Goal: Use online tool/utility: Utilize a website feature to perform a specific function

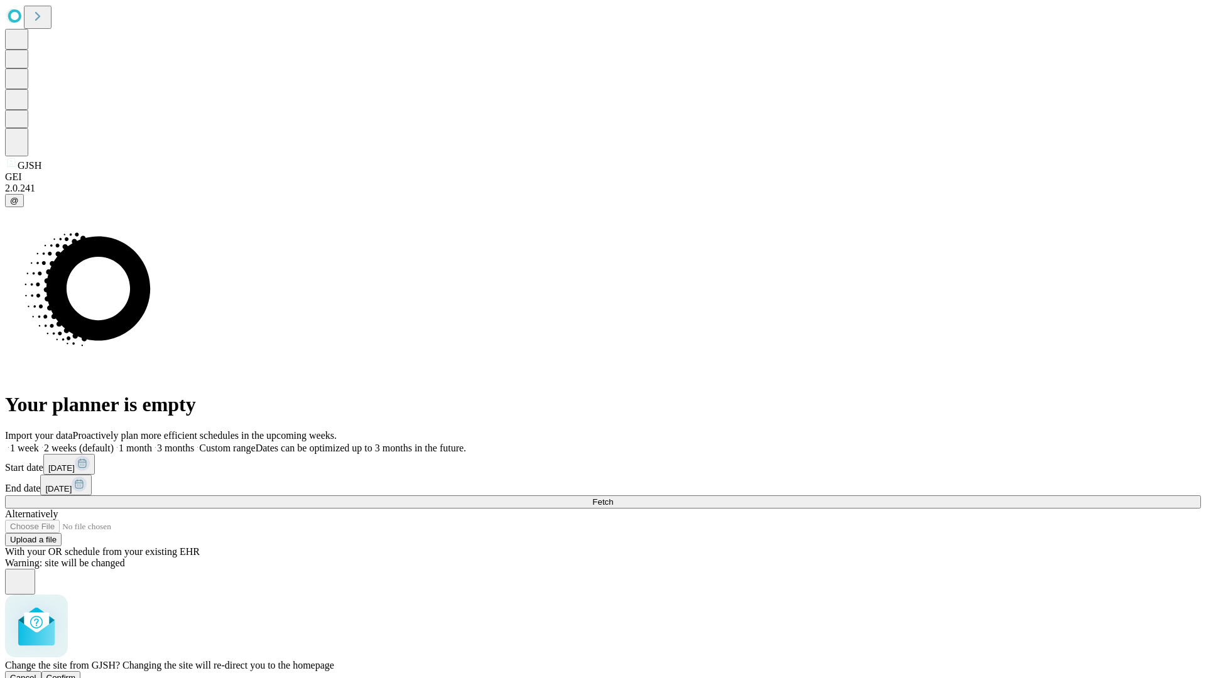
click at [76, 673] on span "Confirm" at bounding box center [61, 677] width 30 height 9
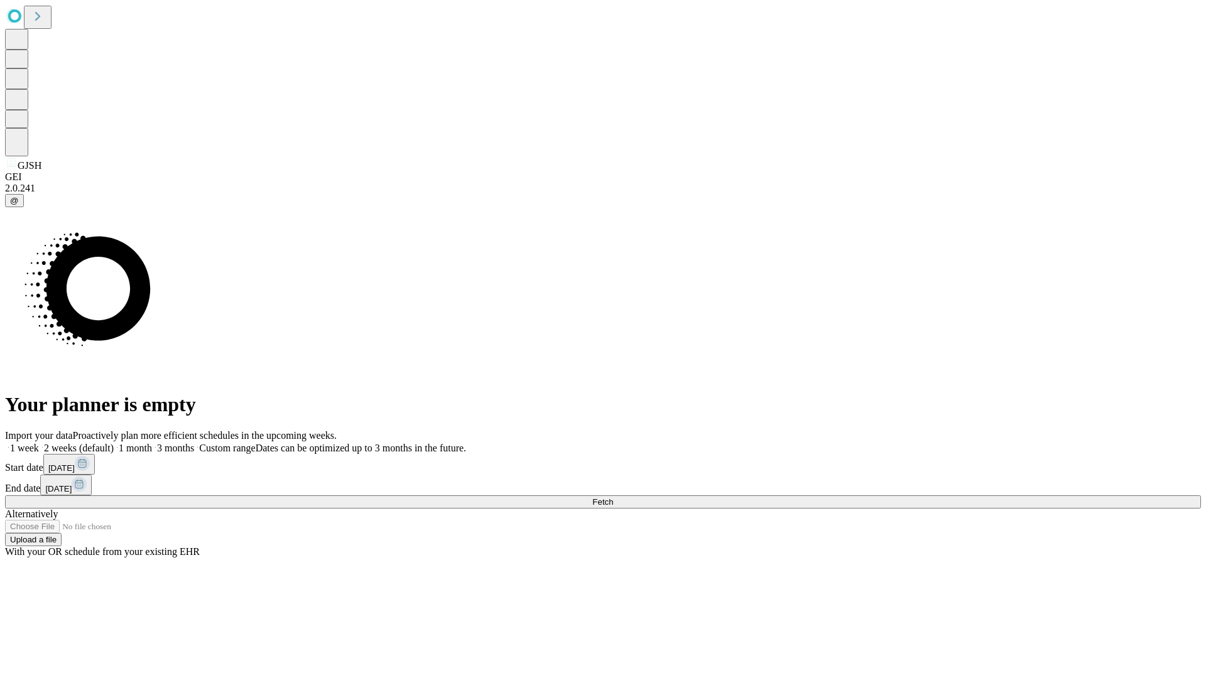
click at [152, 443] on label "1 month" at bounding box center [133, 448] width 38 height 11
click at [613, 498] on span "Fetch" at bounding box center [602, 502] width 21 height 9
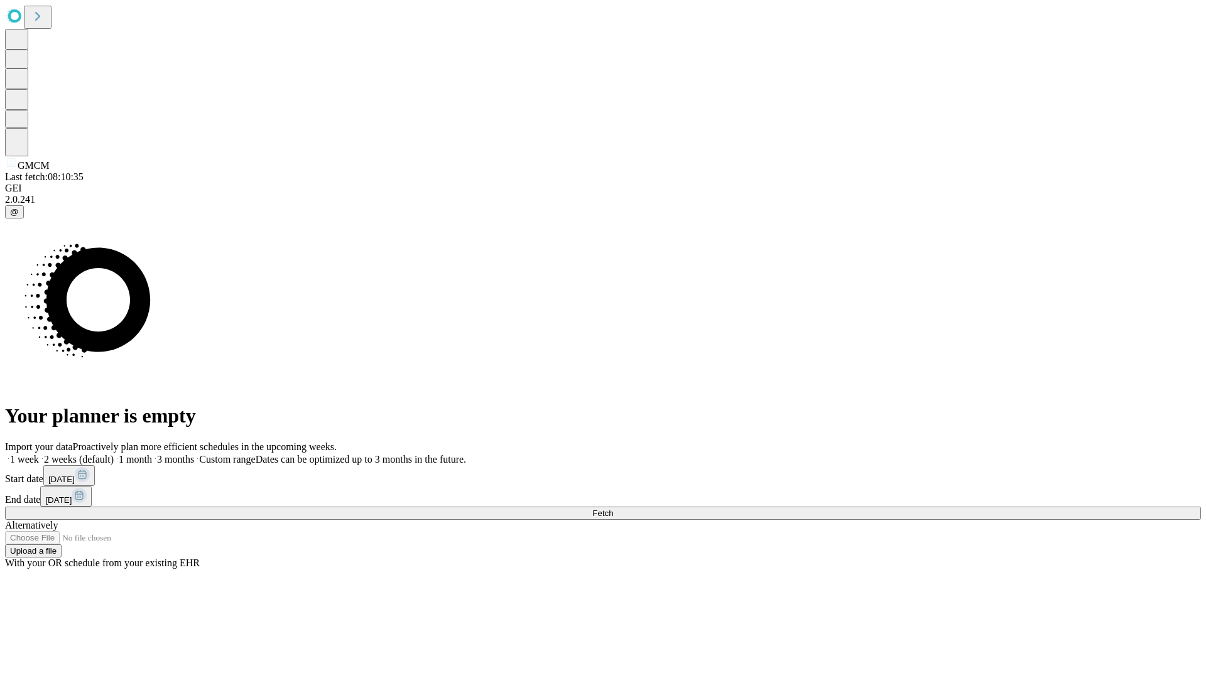
click at [613, 509] on span "Fetch" at bounding box center [602, 513] width 21 height 9
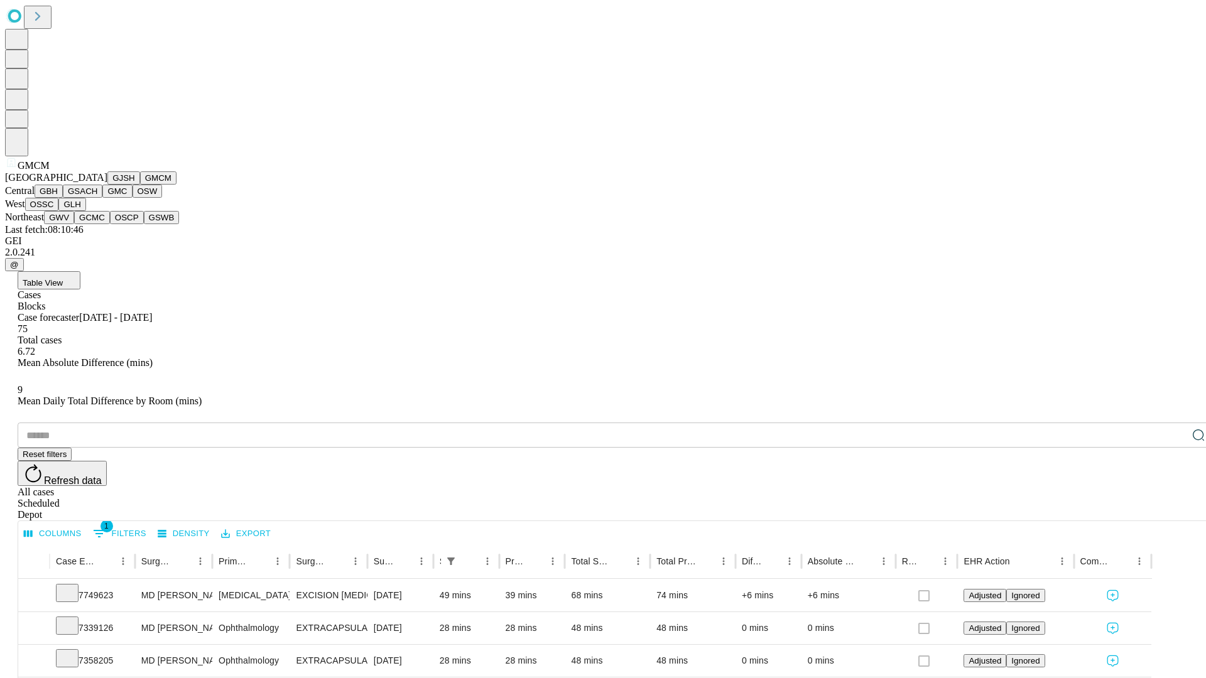
click at [63, 198] on button "GBH" at bounding box center [49, 191] width 28 height 13
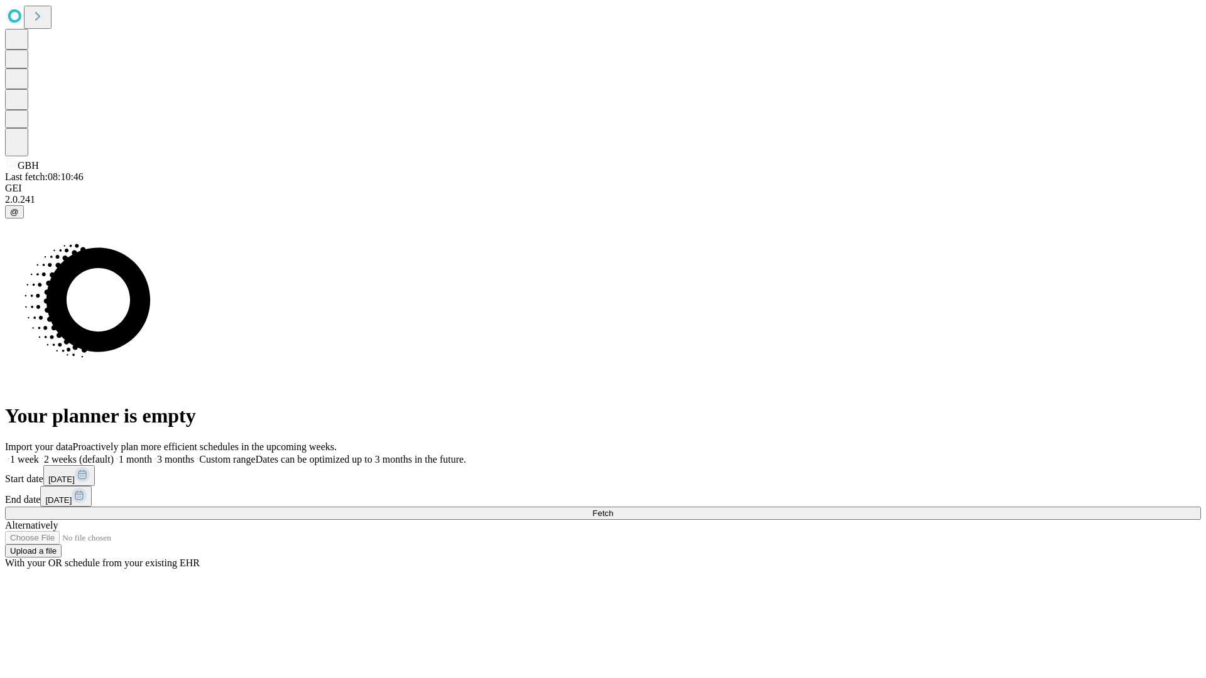
click at [152, 454] on label "1 month" at bounding box center [133, 459] width 38 height 11
click at [613, 509] on span "Fetch" at bounding box center [602, 513] width 21 height 9
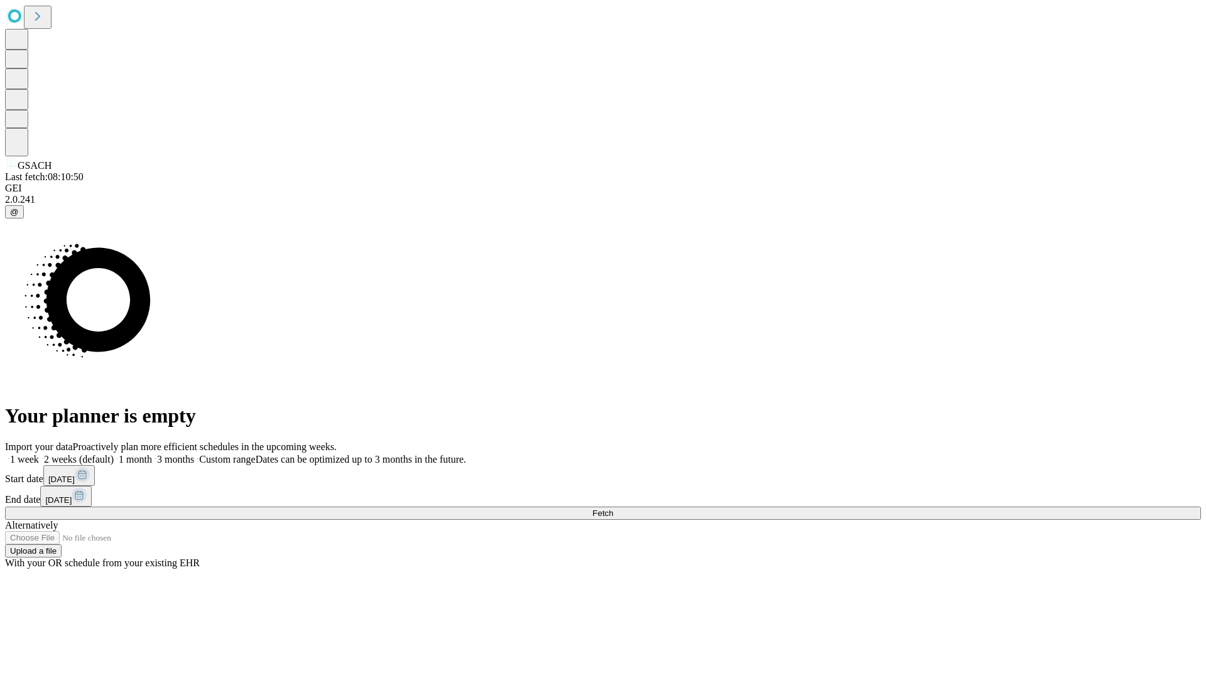
click at [152, 454] on label "1 month" at bounding box center [133, 459] width 38 height 11
click at [613, 509] on span "Fetch" at bounding box center [602, 513] width 21 height 9
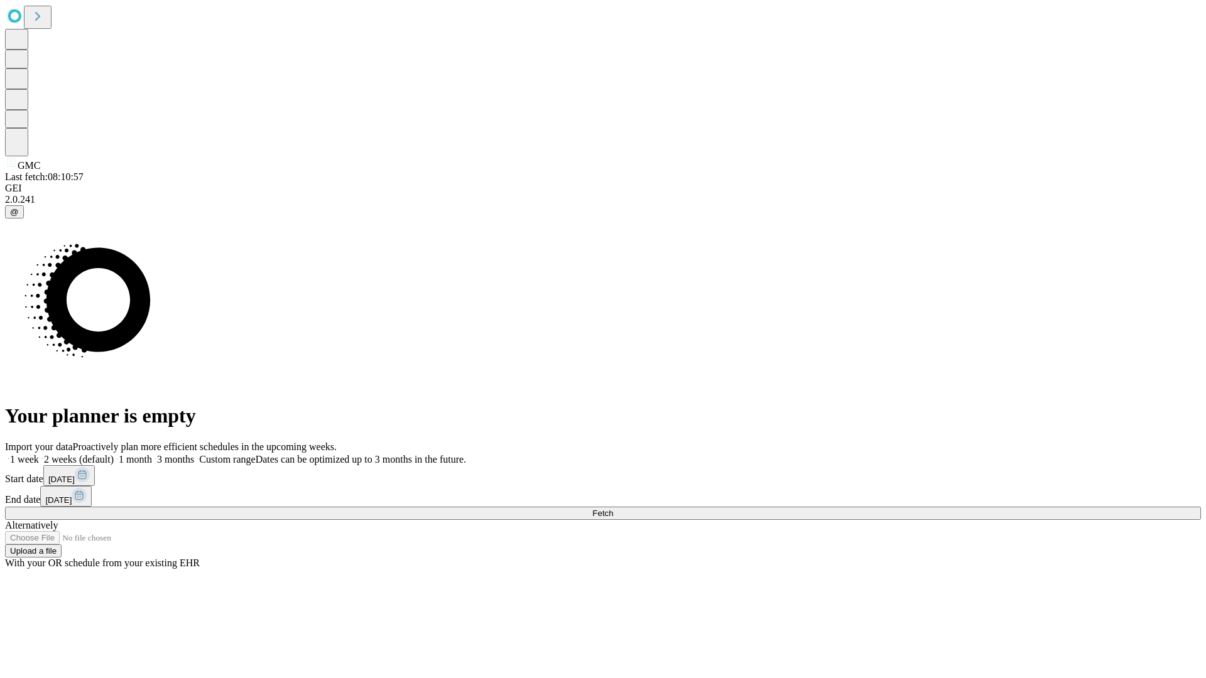
click at [613, 509] on span "Fetch" at bounding box center [602, 513] width 21 height 9
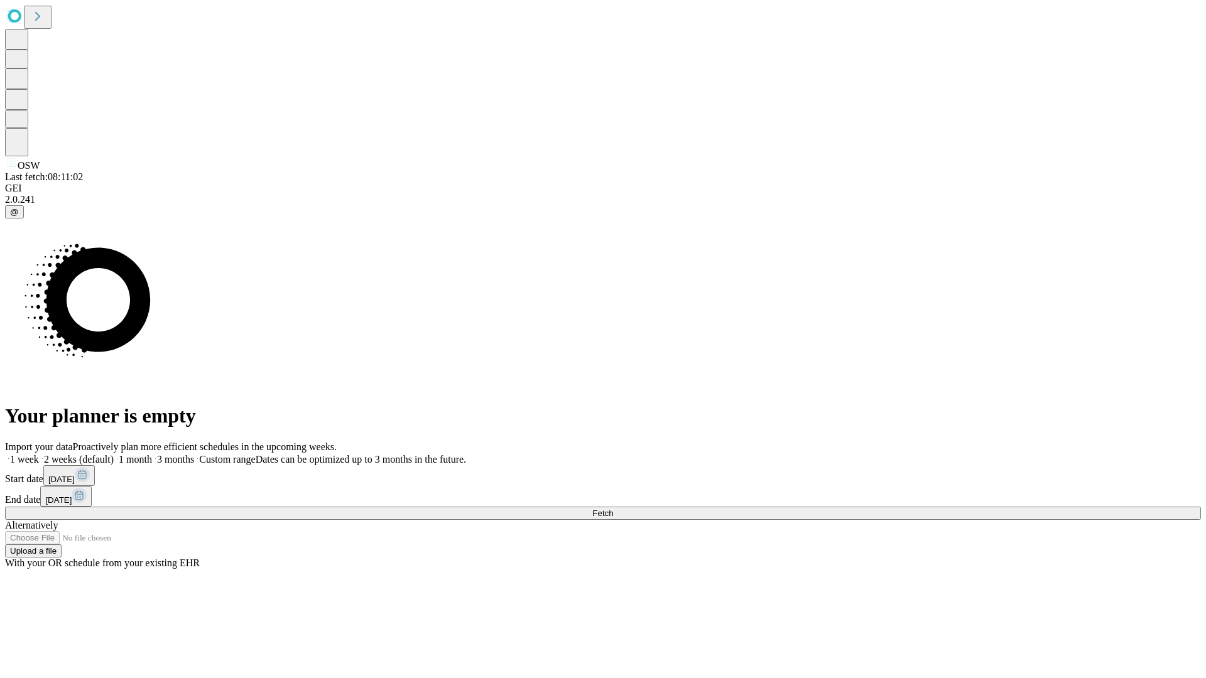
click at [152, 454] on label "1 month" at bounding box center [133, 459] width 38 height 11
click at [613, 509] on span "Fetch" at bounding box center [602, 513] width 21 height 9
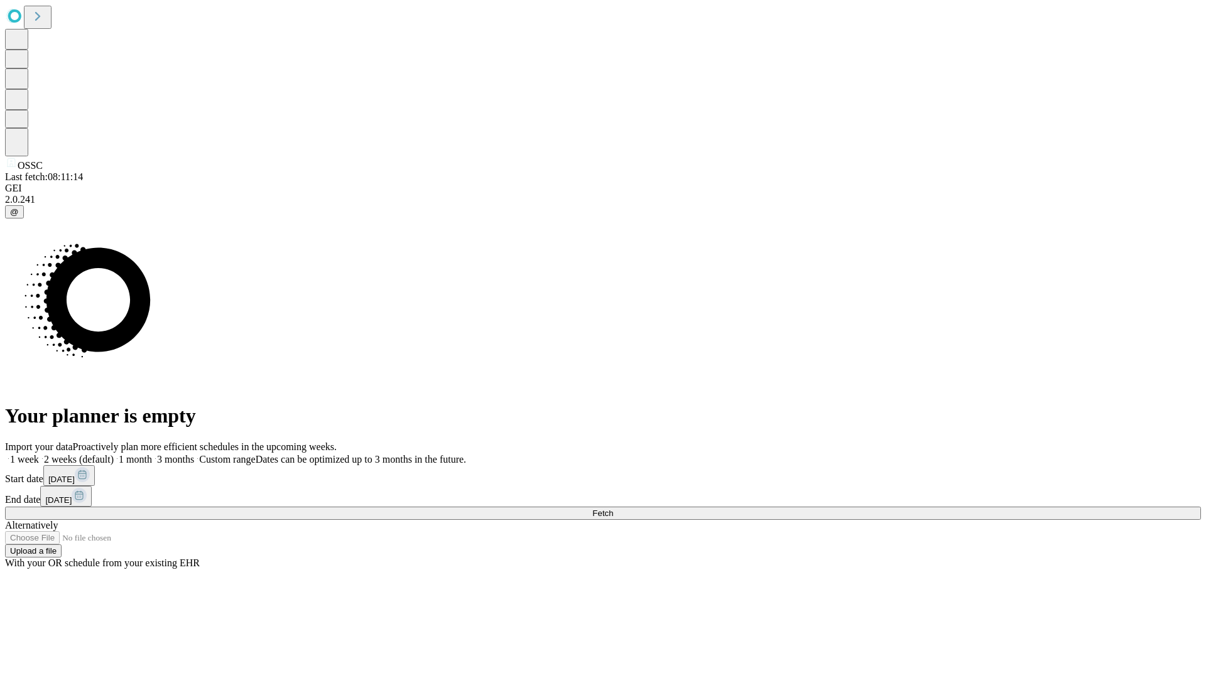
click at [613, 509] on span "Fetch" at bounding box center [602, 513] width 21 height 9
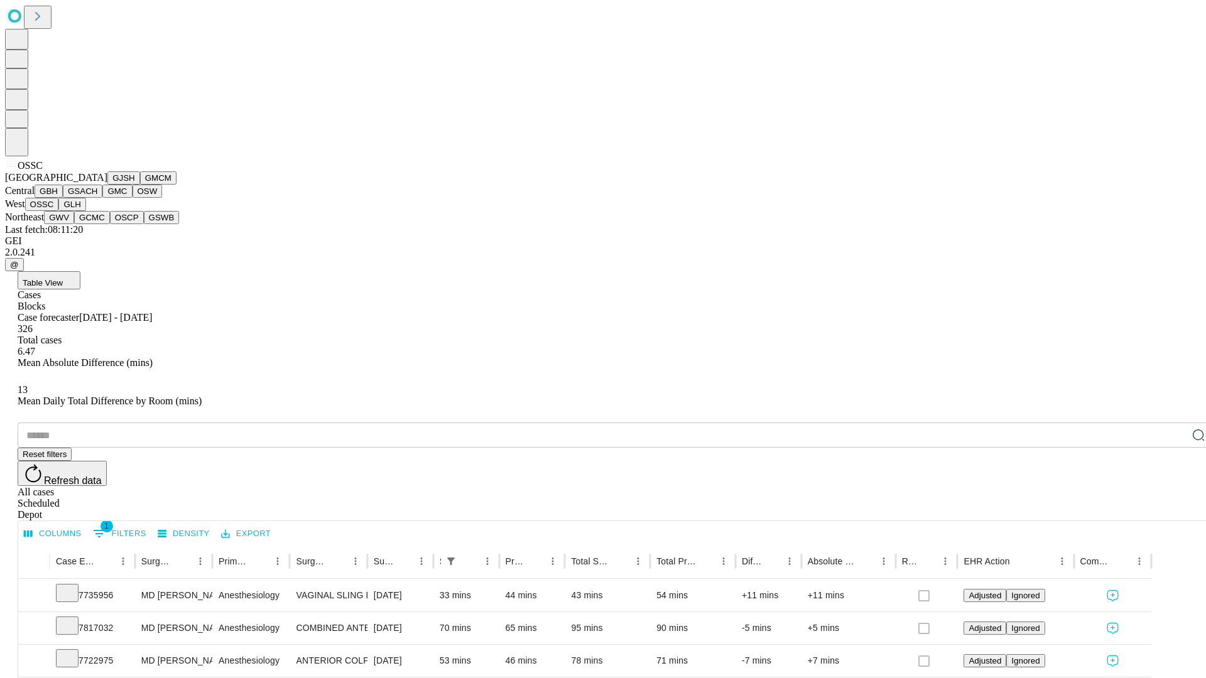
click at [85, 211] on button "GLH" at bounding box center [71, 204] width 27 height 13
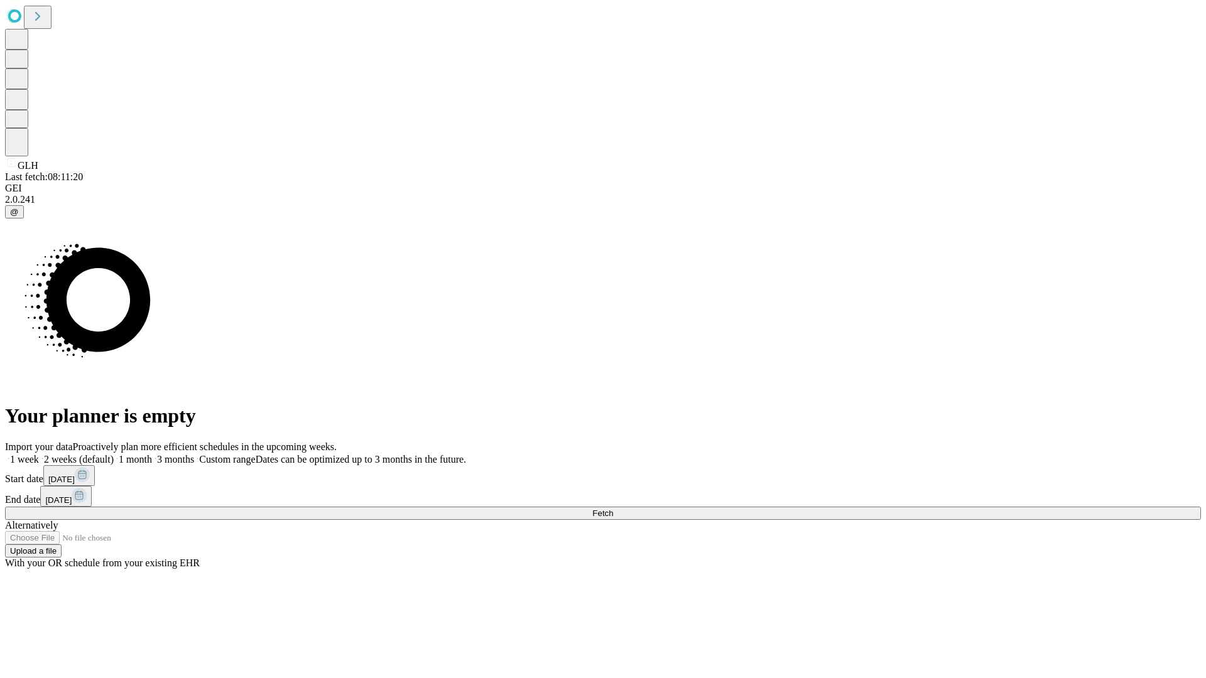
click at [613, 509] on span "Fetch" at bounding box center [602, 513] width 21 height 9
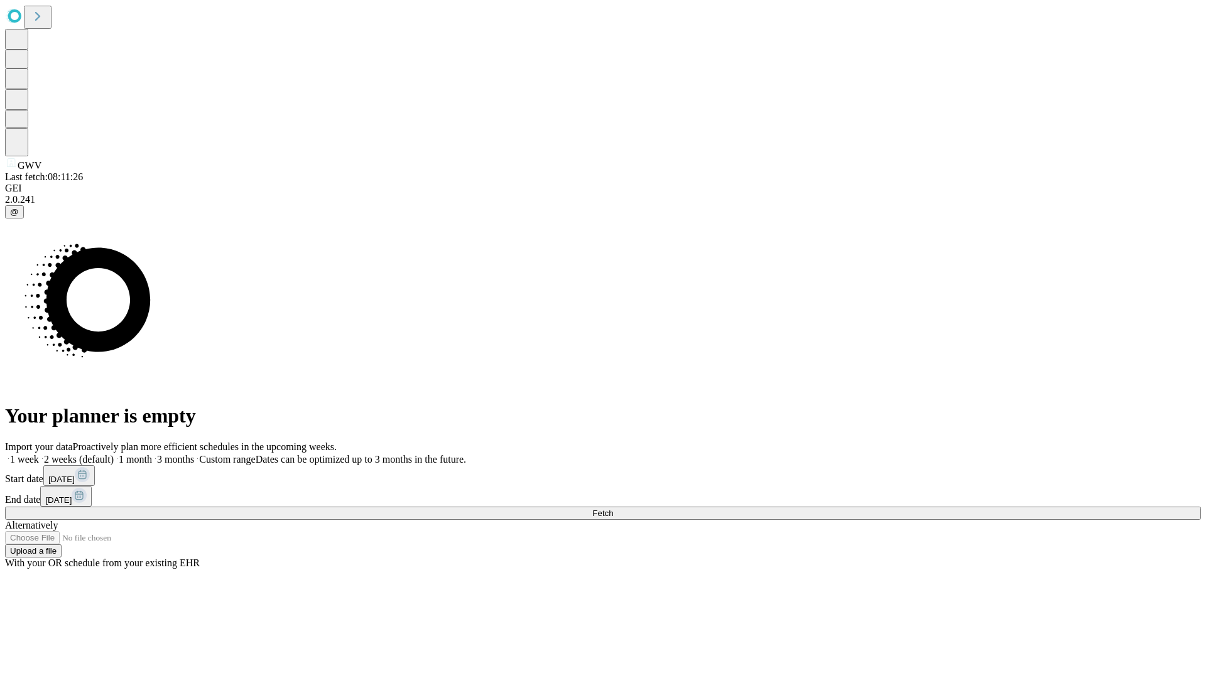
click at [152, 454] on label "1 month" at bounding box center [133, 459] width 38 height 11
click at [613, 509] on span "Fetch" at bounding box center [602, 513] width 21 height 9
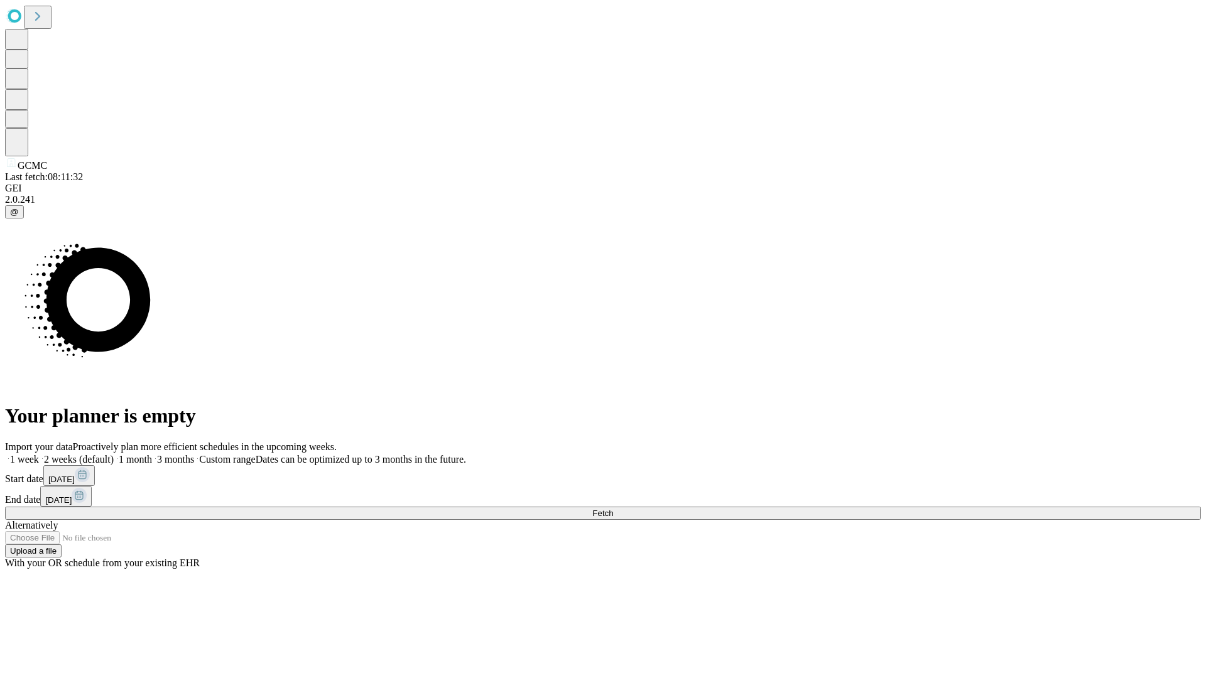
click at [152, 454] on label "1 month" at bounding box center [133, 459] width 38 height 11
click at [613, 509] on span "Fetch" at bounding box center [602, 513] width 21 height 9
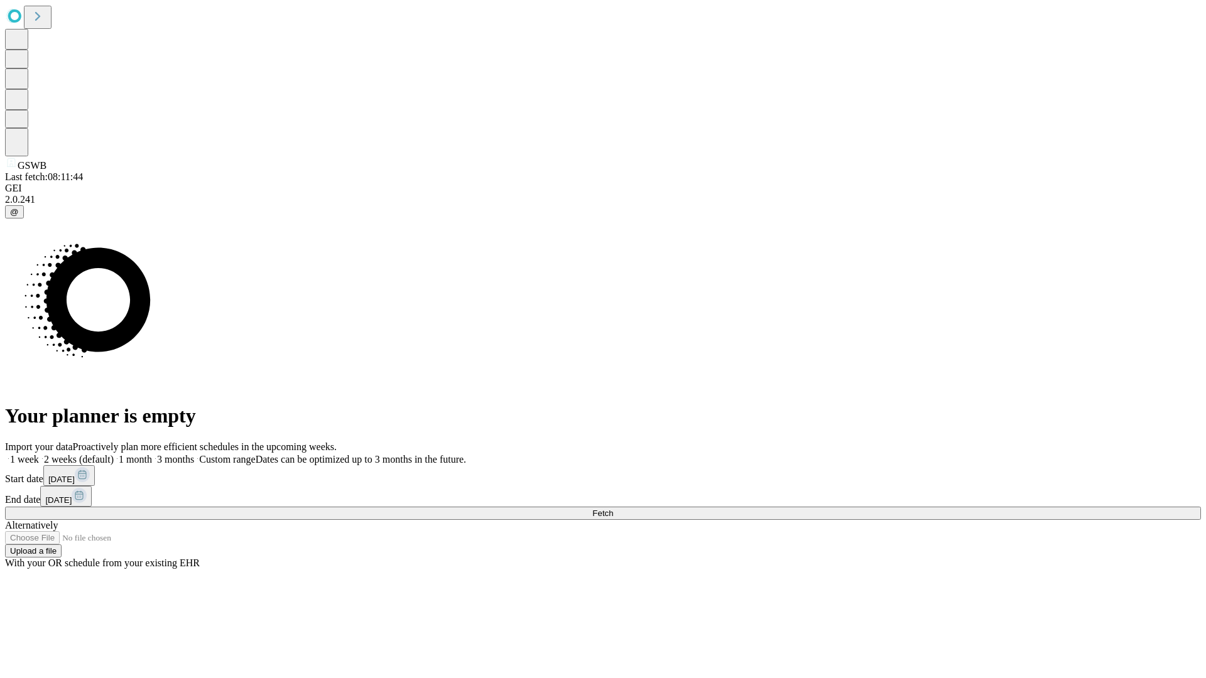
click at [152, 454] on label "1 month" at bounding box center [133, 459] width 38 height 11
click at [613, 509] on span "Fetch" at bounding box center [602, 513] width 21 height 9
